Goal: Information Seeking & Learning: Learn about a topic

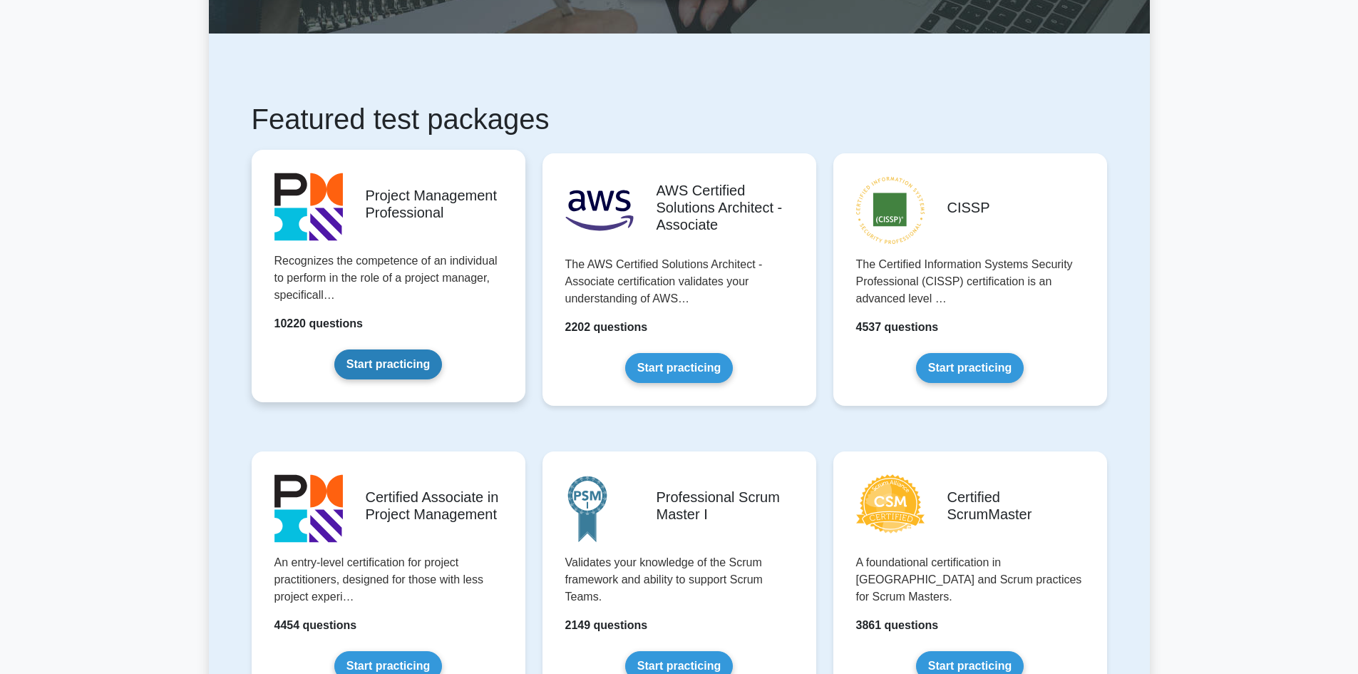
scroll to position [214, 0]
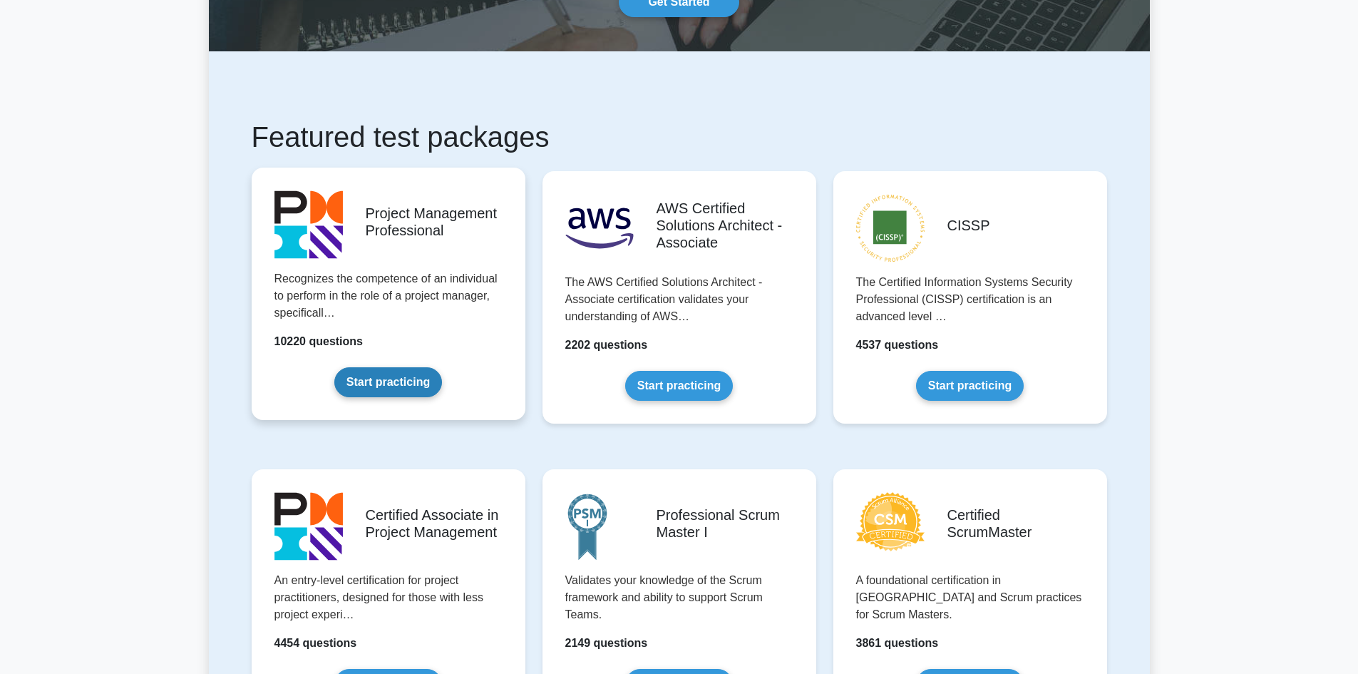
click at [412, 387] on link "Start practicing" at bounding box center [388, 382] width 108 height 30
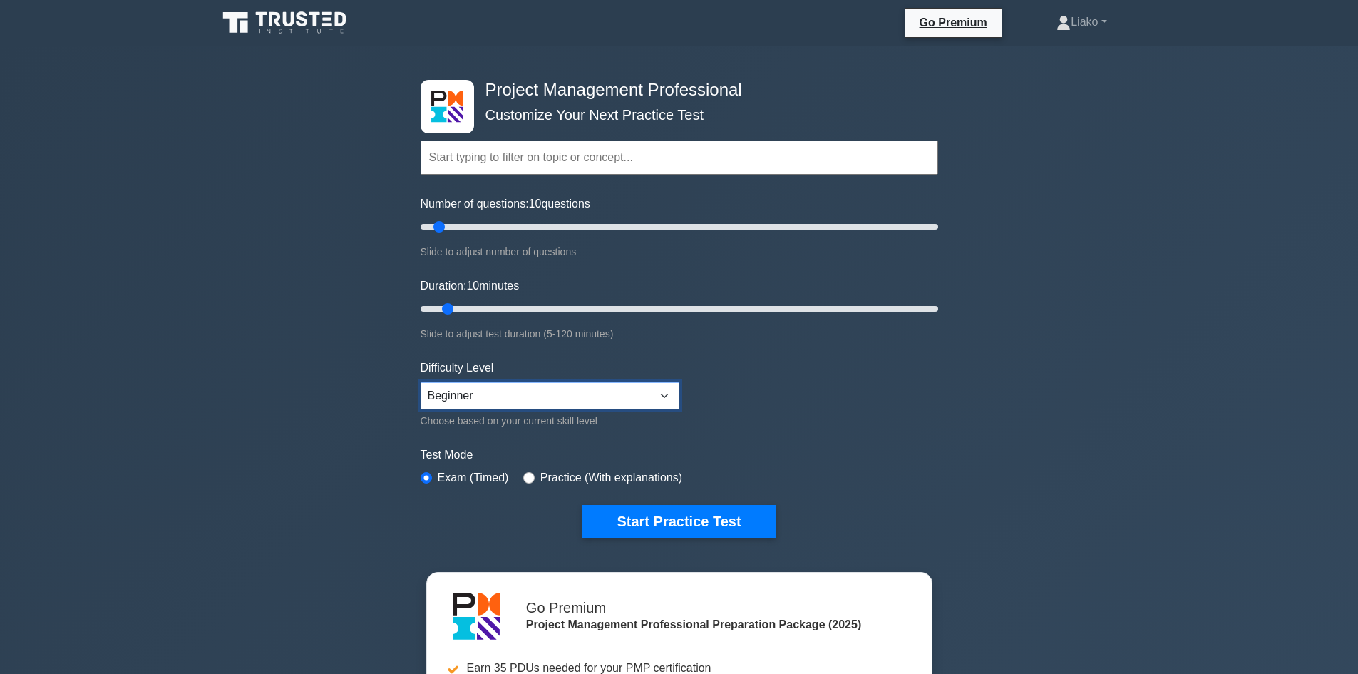
click at [662, 393] on select "Beginner Intermediate Expert" at bounding box center [550, 395] width 259 height 27
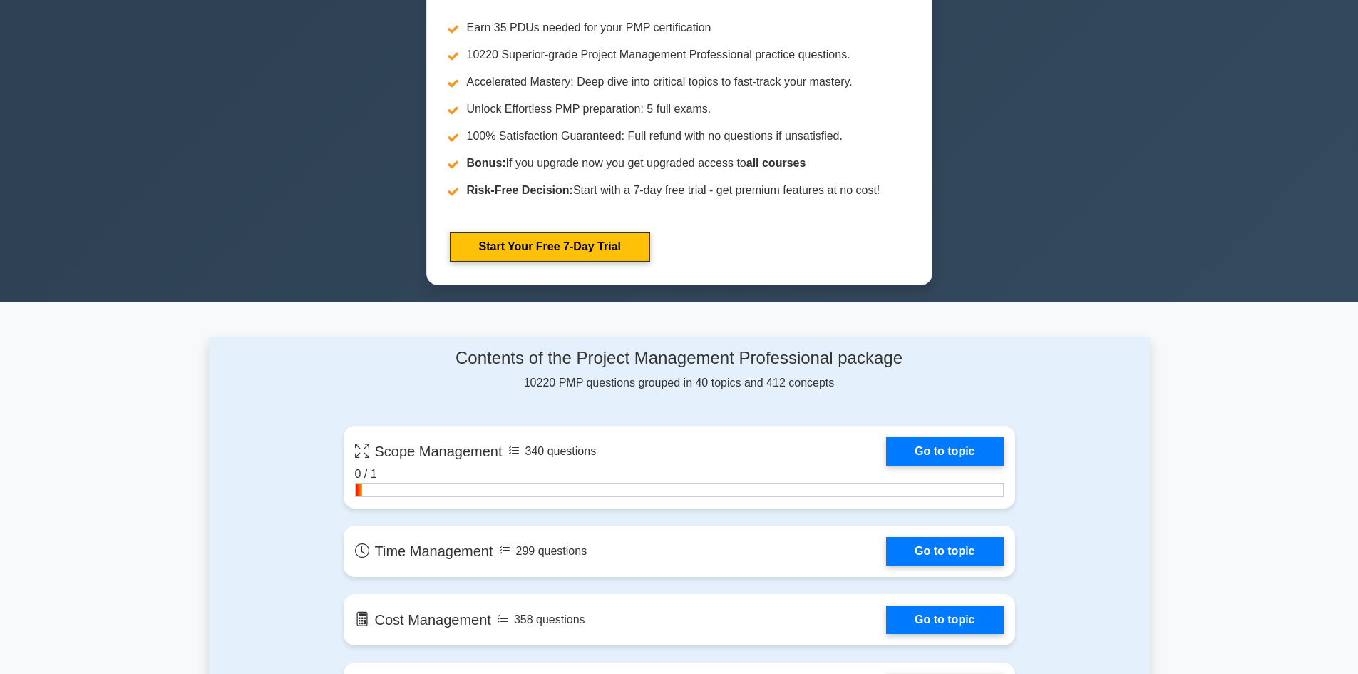
scroll to position [642, 0]
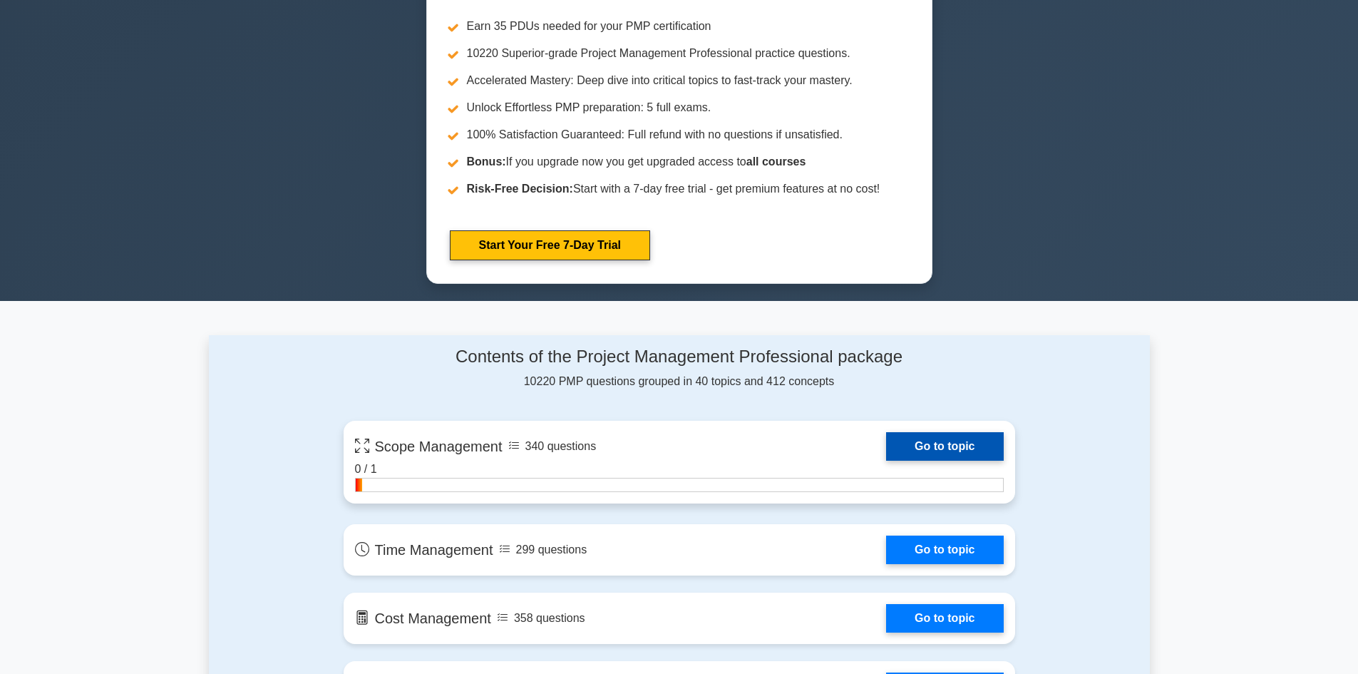
click at [915, 443] on link "Go to topic" at bounding box center [944, 446] width 117 height 29
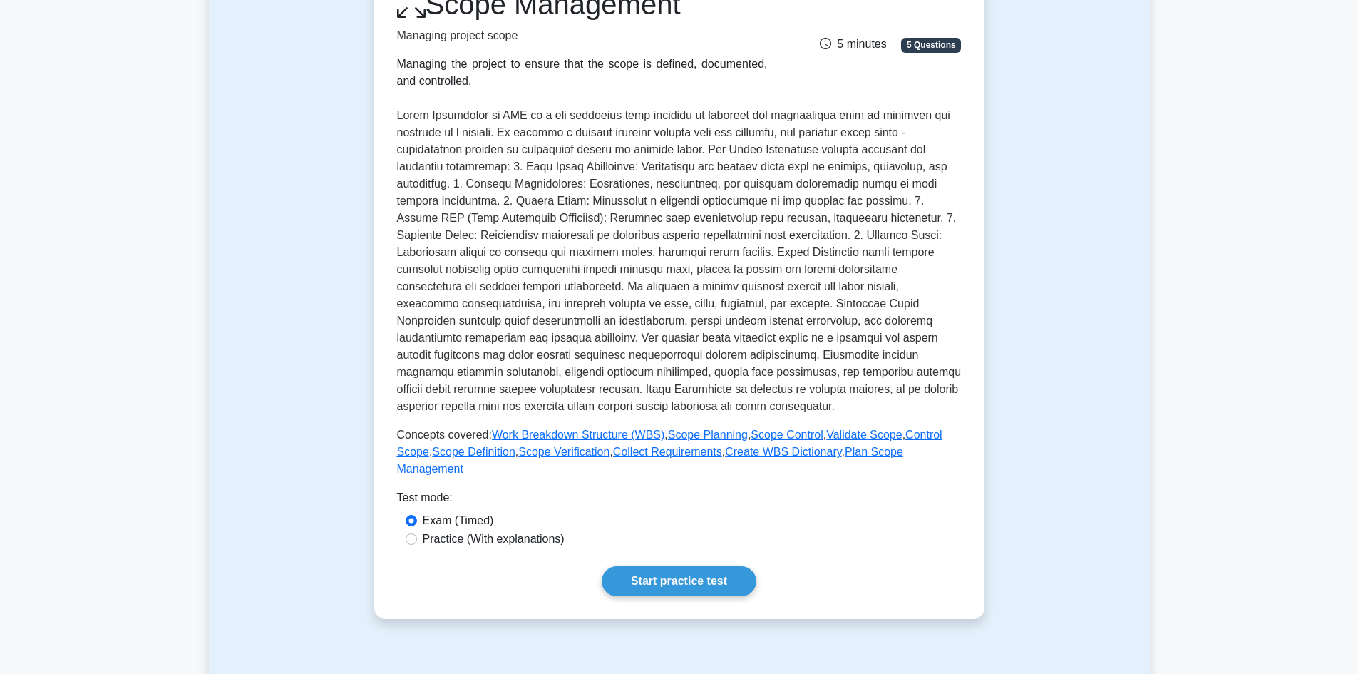
scroll to position [285, 0]
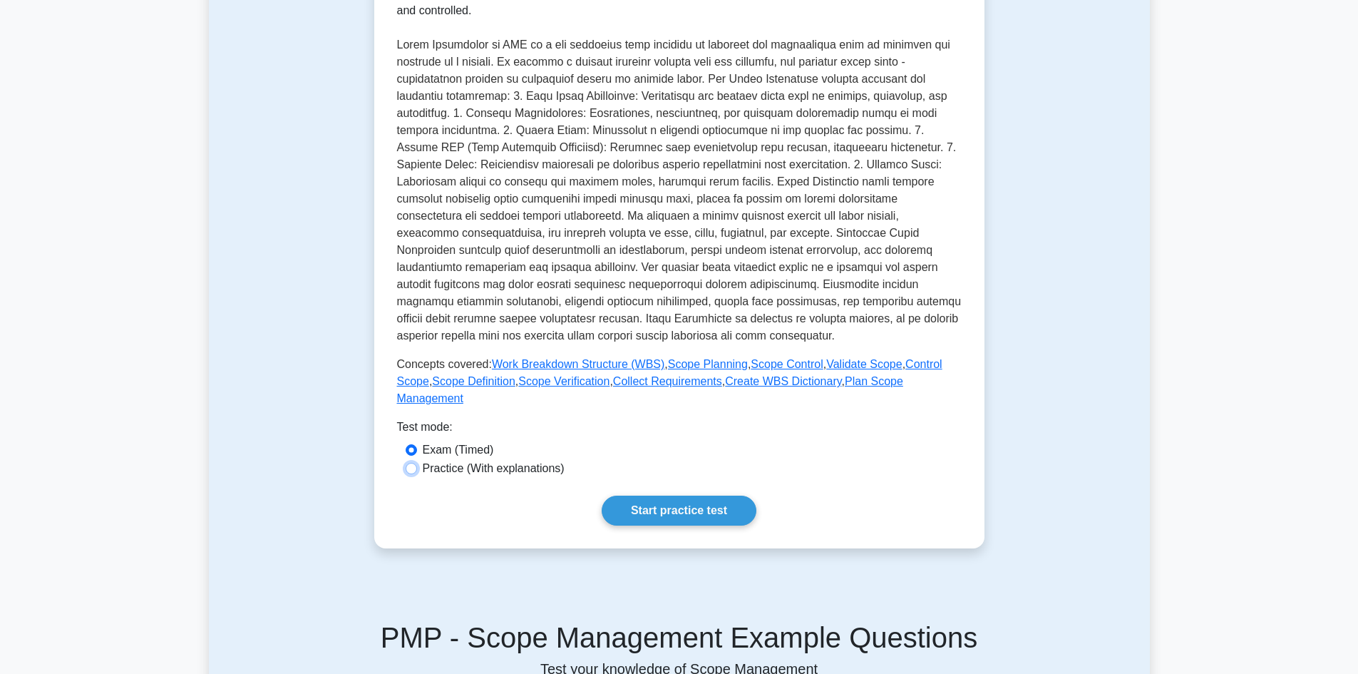
click at [411, 463] on input "Practice (With explanations)" at bounding box center [411, 468] width 11 height 11
radio input "true"
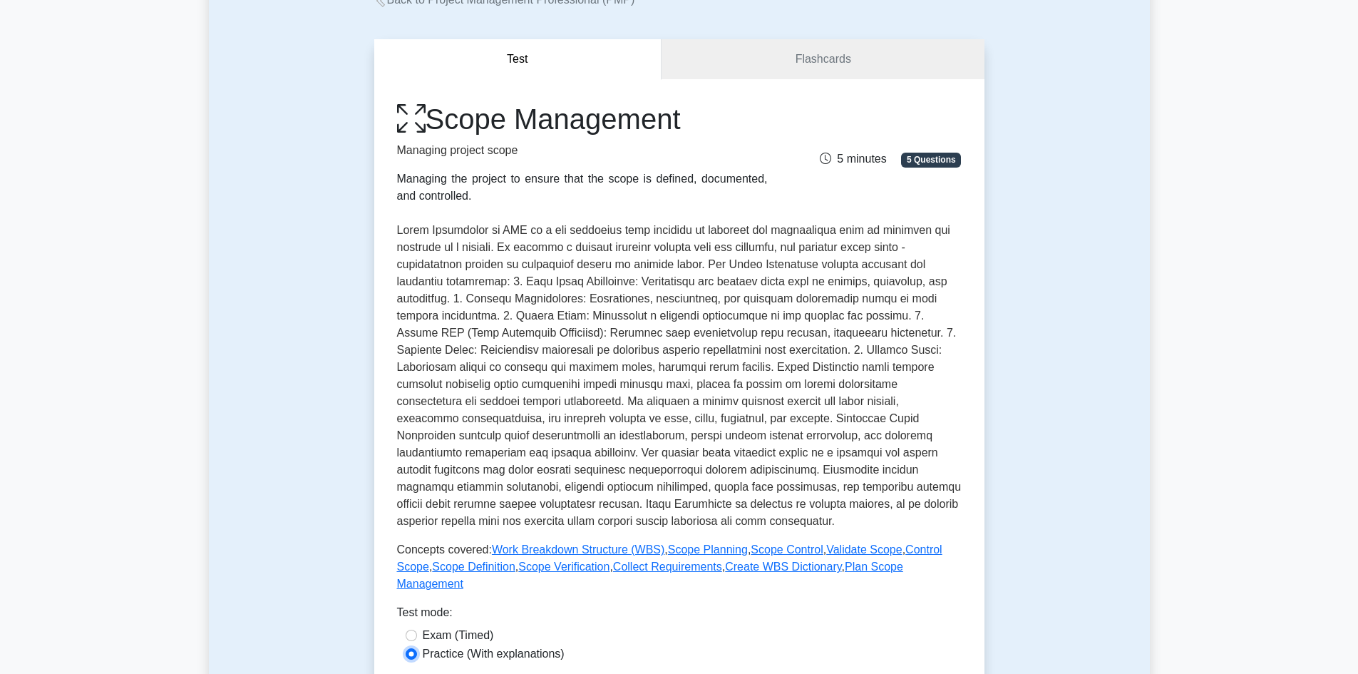
scroll to position [71, 0]
